Goal: Transaction & Acquisition: Purchase product/service

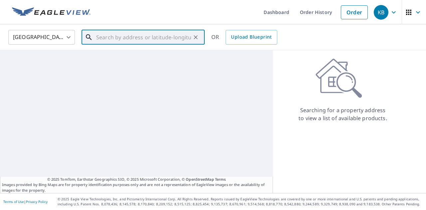
click at [180, 38] on input "text" at bounding box center [143, 37] width 95 height 19
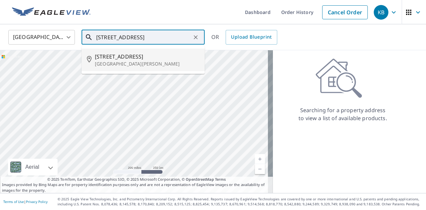
click at [146, 61] on p "[GEOGRAPHIC_DATA][PERSON_NAME]" at bounding box center [147, 64] width 104 height 7
type input "[STREET_ADDRESS][PERSON_NAME]"
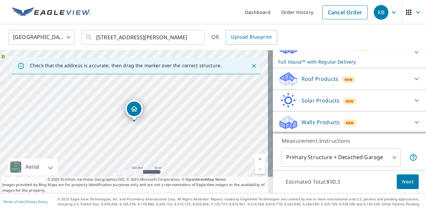
scroll to position [56, 0]
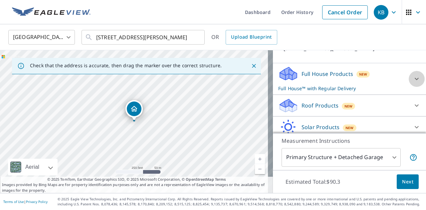
click at [412, 83] on icon at bounding box center [416, 79] width 8 height 8
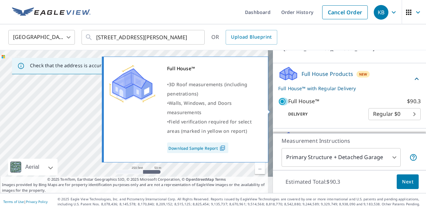
click at [280, 105] on input "Full House™ $90.3" at bounding box center [283, 101] width 10 height 8
checkbox input "false"
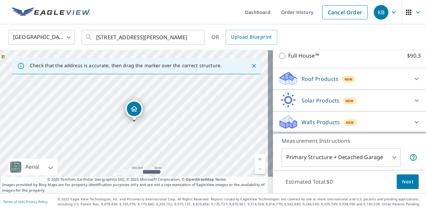
scroll to position [96, 0]
click at [365, 85] on div "Roof Products New" at bounding box center [343, 79] width 130 height 16
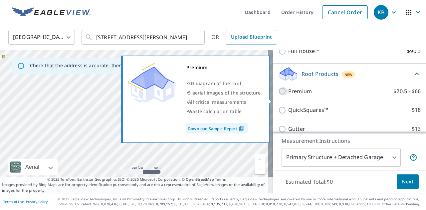
click at [280, 95] on input "Premium $20.5 - $66" at bounding box center [283, 91] width 10 height 8
checkbox input "true"
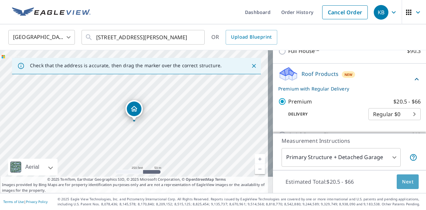
click at [402, 182] on span "Next" at bounding box center [407, 182] width 11 height 8
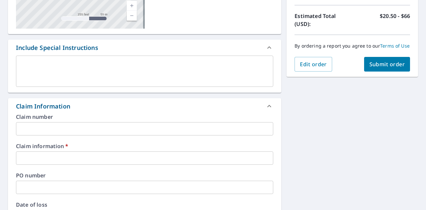
scroll to position [144, 0]
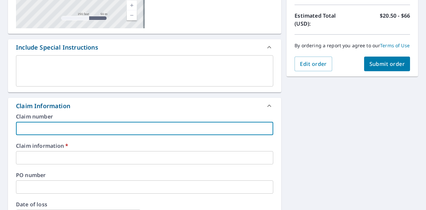
click at [238, 125] on input "text" at bounding box center [144, 128] width 257 height 13
type input "696811"
checkbox input "true"
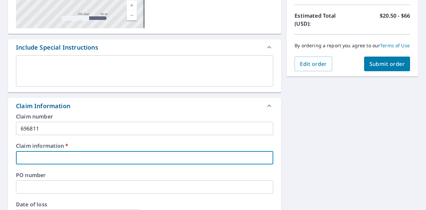
click at [82, 160] on input "text" at bounding box center [144, 157] width 257 height 13
type input "M2 Roofing"
checkbox input "true"
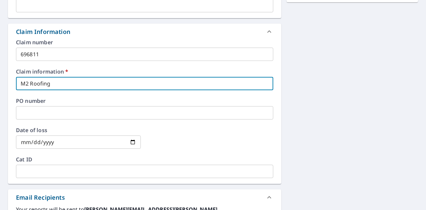
scroll to position [302, 0]
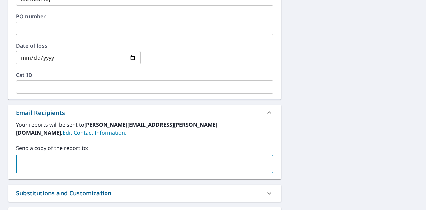
click at [168, 158] on input "text" at bounding box center [139, 164] width 241 height 13
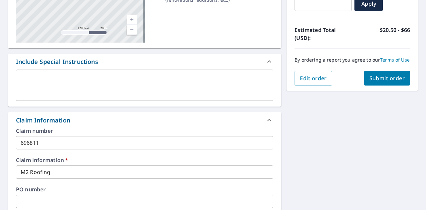
scroll to position [126, 0]
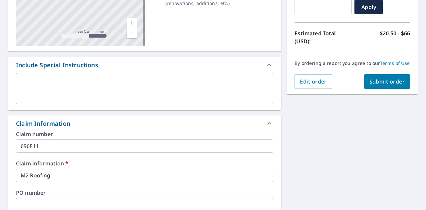
type input "[EMAIL_ADDRESS][PERSON_NAME][DOMAIN_NAME]"
click at [397, 85] on span "Submit order" at bounding box center [387, 81] width 36 height 7
checkbox input "true"
